Goal: Task Accomplishment & Management: Manage account settings

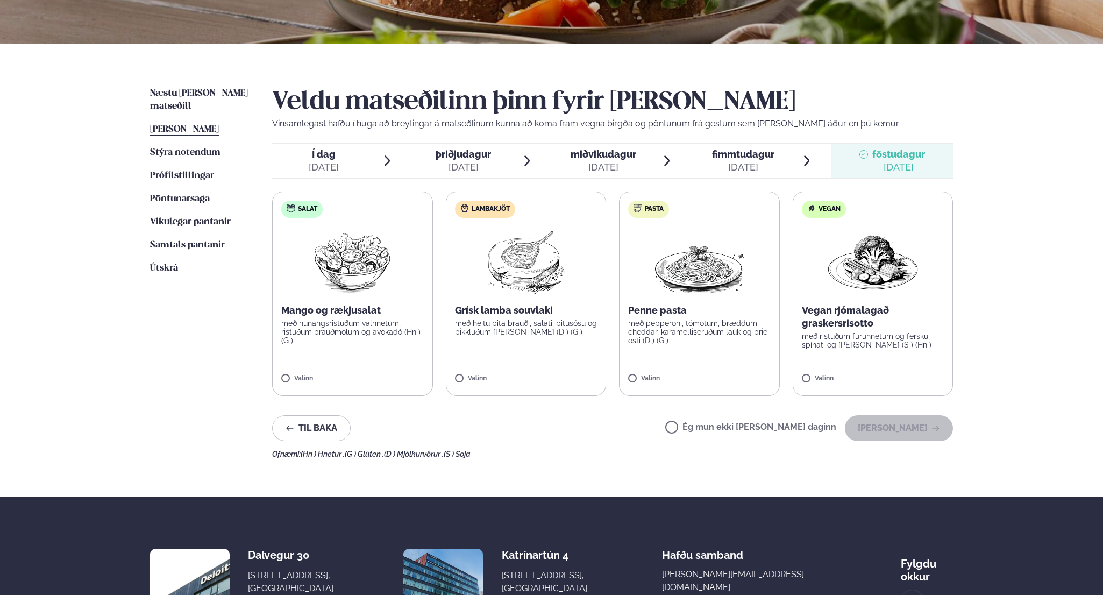
scroll to position [61, 0]
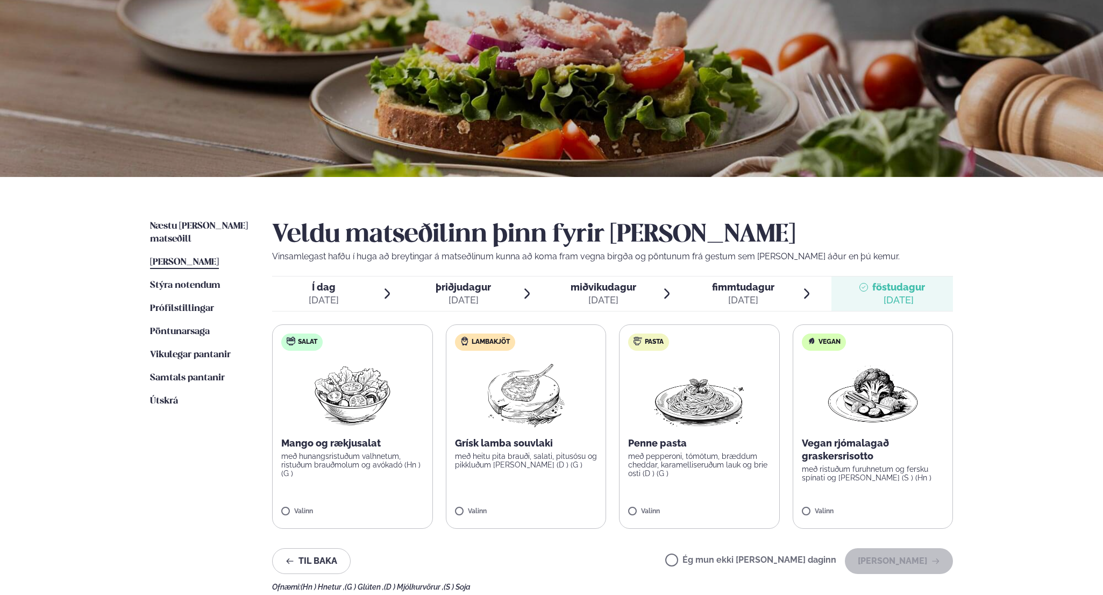
click at [217, 258] on span "[PERSON_NAME]" at bounding box center [184, 262] width 69 height 9
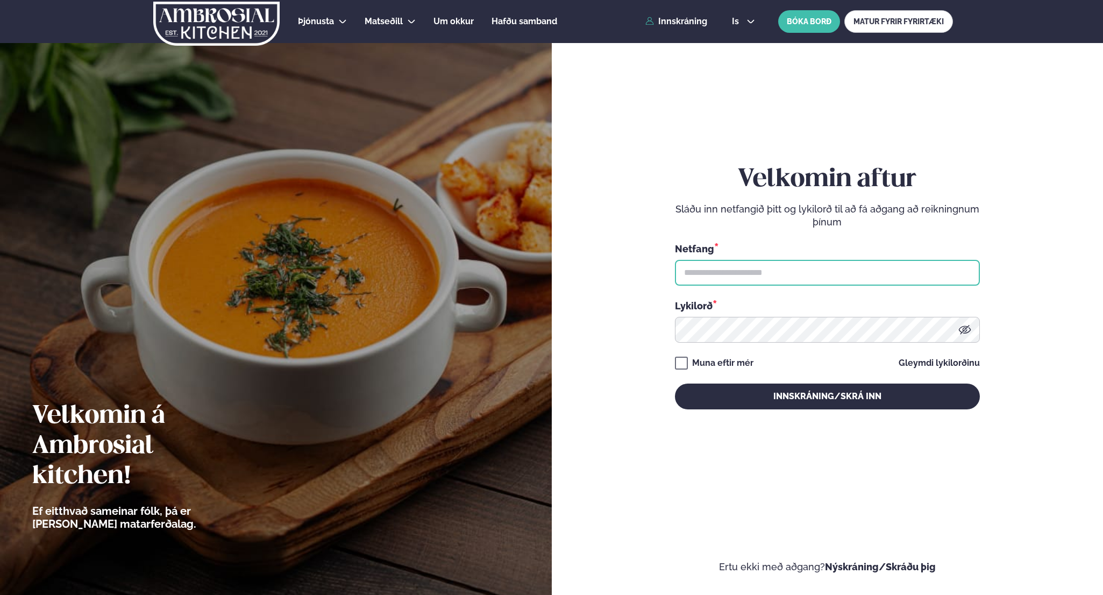
click at [813, 282] on input "text" at bounding box center [827, 273] width 305 height 26
type input "**********"
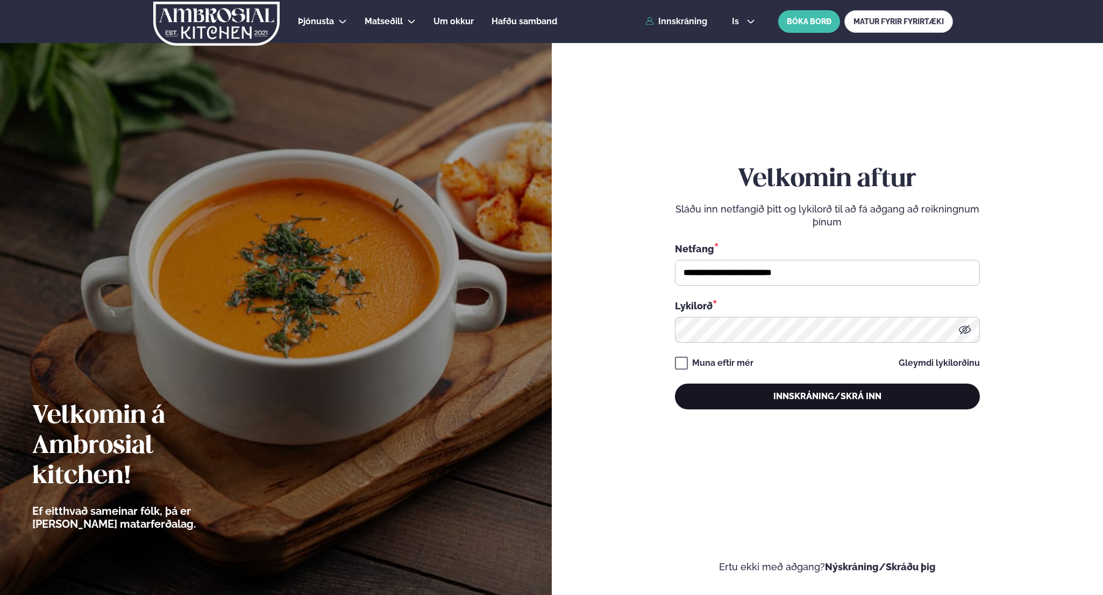
click at [791, 396] on button "Innskráning/Skrá inn" at bounding box center [827, 396] width 305 height 26
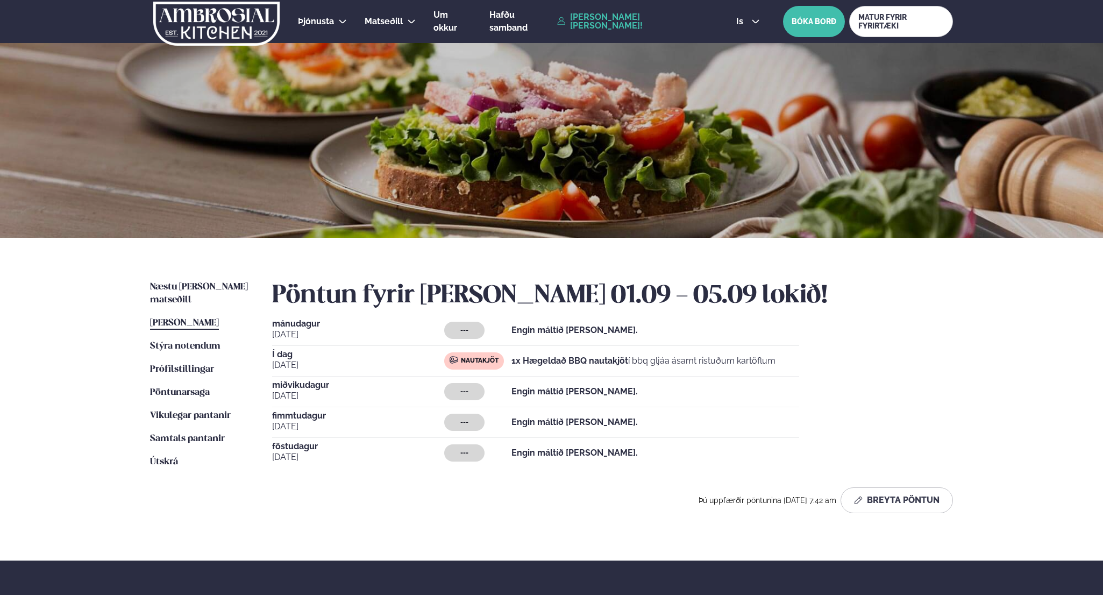
click at [553, 357] on strong "1x Hægeldað BBQ nautakjöt" at bounding box center [569, 361] width 117 height 10
click at [553, 356] on strong "1x Hægeldað BBQ nautakjöt" at bounding box center [569, 361] width 117 height 10
click at [615, 378] on div "mánudagur sep. 1 --- Engin máltíð valin. Í dag sep. 2 Nautakjöt 1x Hægeldað BBQ…" at bounding box center [612, 393] width 681 height 148
